Goal: Task Accomplishment & Management: Use online tool/utility

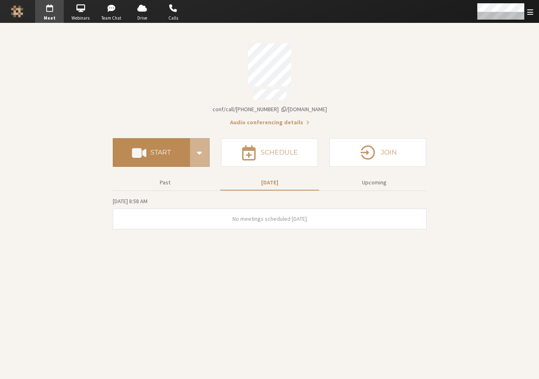
click at [134, 145] on span at bounding box center [139, 152] width 14 height 15
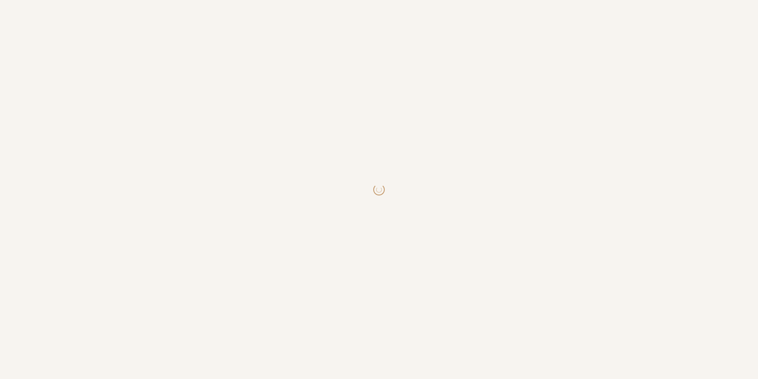
click at [483, 214] on body at bounding box center [379, 189] width 758 height 379
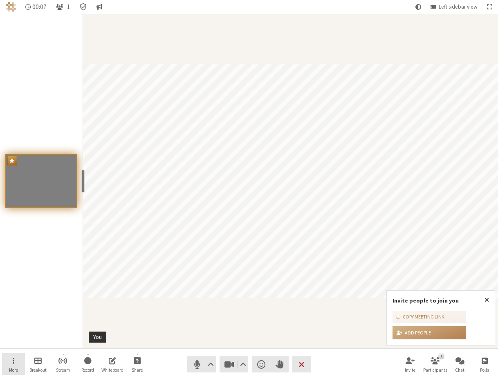
click at [22, 358] on button "More" at bounding box center [13, 364] width 23 height 22
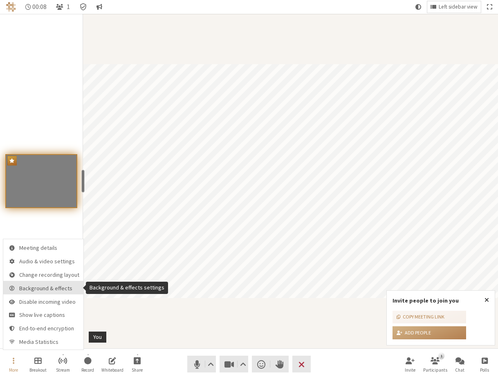
click at [46, 291] on span "Background & effects" at bounding box center [49, 288] width 60 height 6
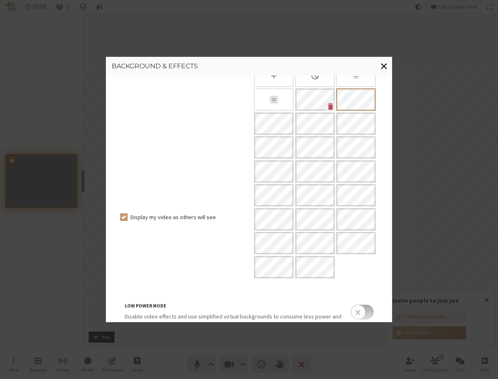
scroll to position [90, 0]
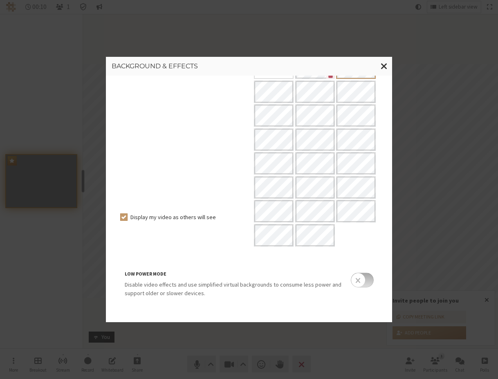
click at [351, 279] on input "checkbox" at bounding box center [362, 280] width 23 height 15
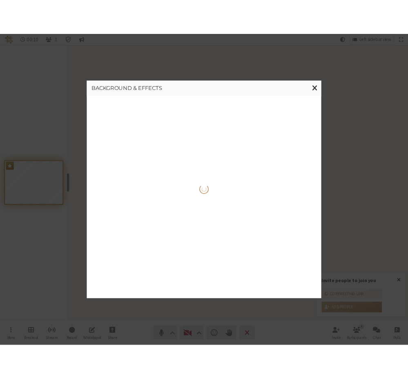
scroll to position [0, 0]
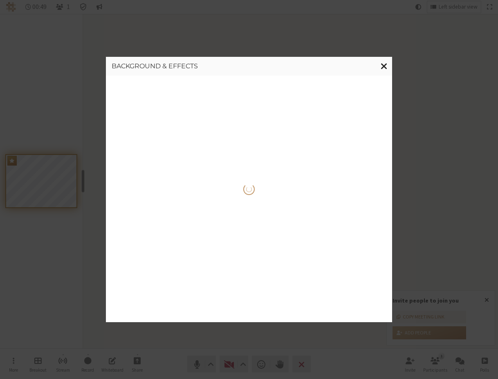
click at [386, 67] on span "Close modal" at bounding box center [384, 66] width 7 height 10
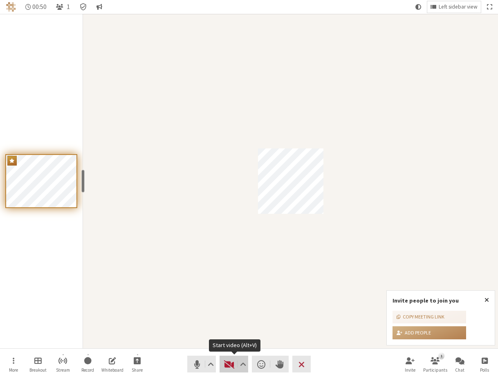
click at [228, 361] on span "Start video (Alt+V)" at bounding box center [229, 363] width 11 height 11
click at [228, 358] on span "Start video (Alt+V)" at bounding box center [229, 363] width 11 height 11
click at [489, 298] on button "Close popover" at bounding box center [487, 300] width 16 height 19
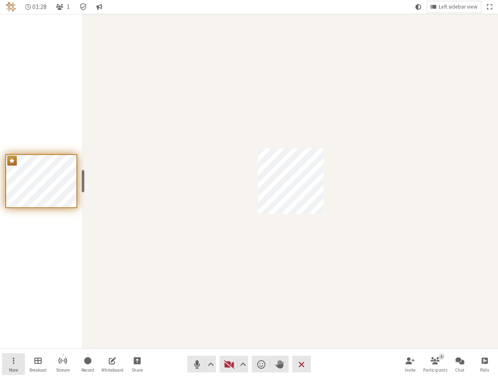
click at [13, 368] on span "More" at bounding box center [13, 369] width 9 height 5
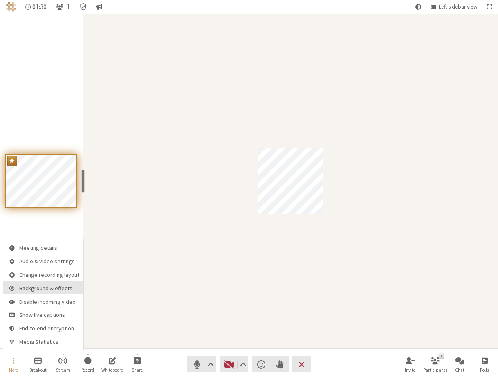
click at [43, 292] on button "Background & effects" at bounding box center [43, 287] width 80 height 13
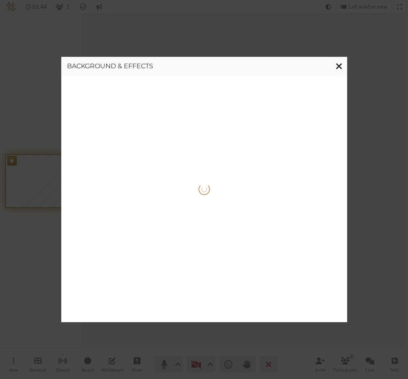
click at [340, 63] on span "Close modal" at bounding box center [339, 66] width 7 height 10
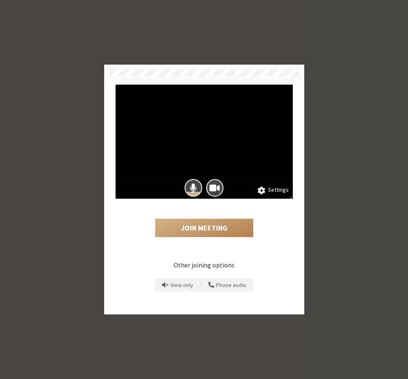
click at [354, 199] on div "Settings Join Meeting Other joining options View only | Phone audio" at bounding box center [204, 189] width 408 height 379
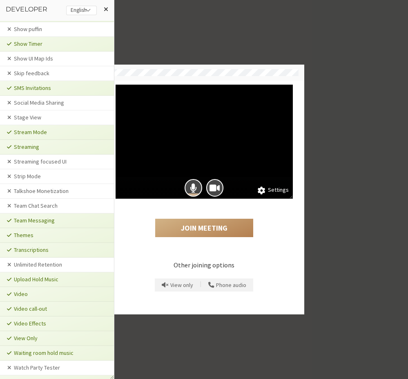
scroll to position [1453, 0]
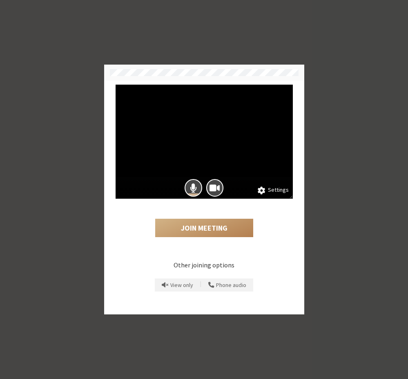
click at [271, 190] on button "Settings" at bounding box center [273, 190] width 31 height 9
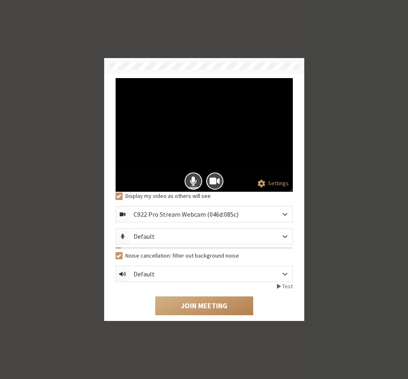
click at [274, 184] on button "Settings" at bounding box center [273, 183] width 31 height 9
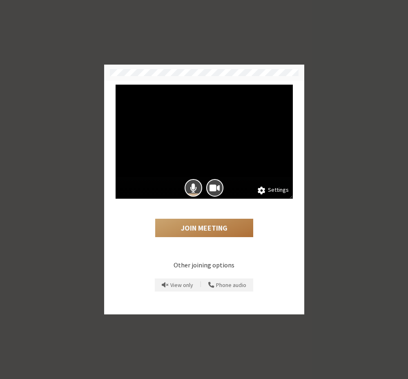
click at [210, 231] on button "Join Meeting" at bounding box center [204, 228] width 98 height 19
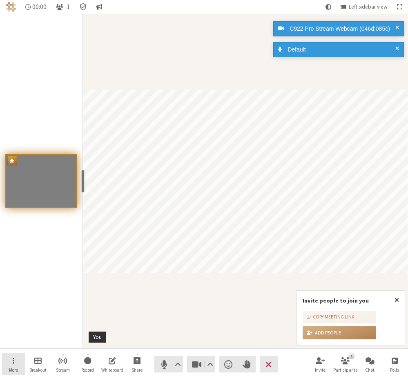
click at [14, 362] on button "More" at bounding box center [13, 364] width 23 height 22
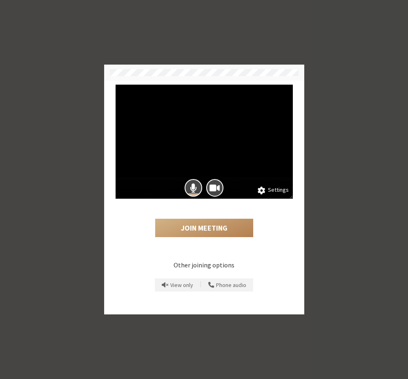
click at [270, 192] on button "Settings" at bounding box center [273, 190] width 31 height 9
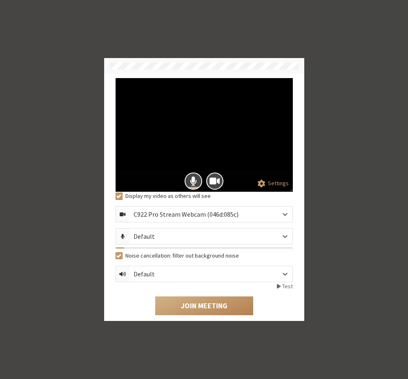
click at [275, 186] on button "Settings" at bounding box center [273, 183] width 31 height 9
